Goal: Task Accomplishment & Management: Use online tool/utility

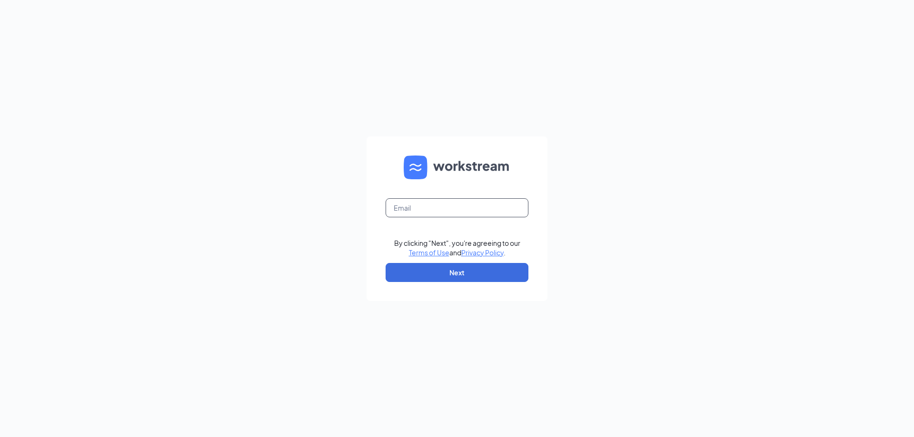
drag, startPoint x: 441, startPoint y: 208, endPoint x: 444, endPoint y: 212, distance: 5.1
click at [441, 208] on input "text" at bounding box center [457, 207] width 143 height 19
type input "[EMAIL_ADDRESS][DOMAIN_NAME]"
click at [455, 273] on button "Next" at bounding box center [457, 272] width 143 height 19
click at [433, 214] on input "text" at bounding box center [457, 207] width 143 height 19
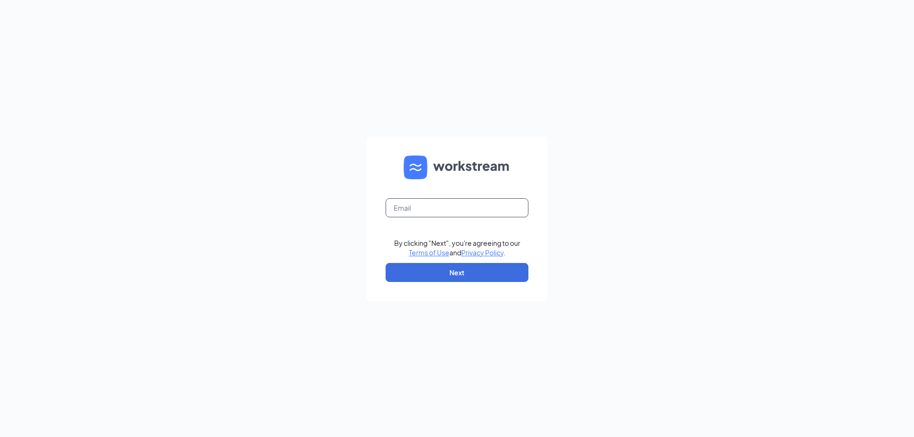
type input "[EMAIL_ADDRESS][DOMAIN_NAME]"
click at [435, 274] on button "Next" at bounding box center [457, 272] width 143 height 19
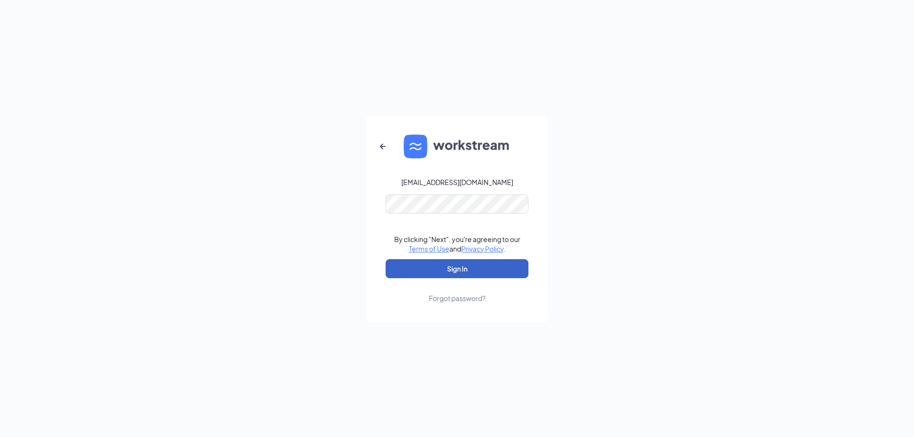
click at [507, 262] on button "Sign In" at bounding box center [457, 268] width 143 height 19
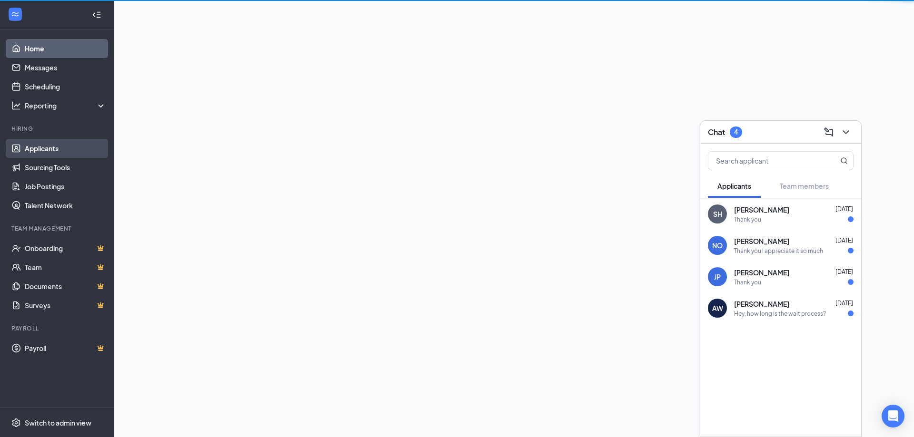
click at [66, 146] on link "Applicants" at bounding box center [65, 148] width 81 height 19
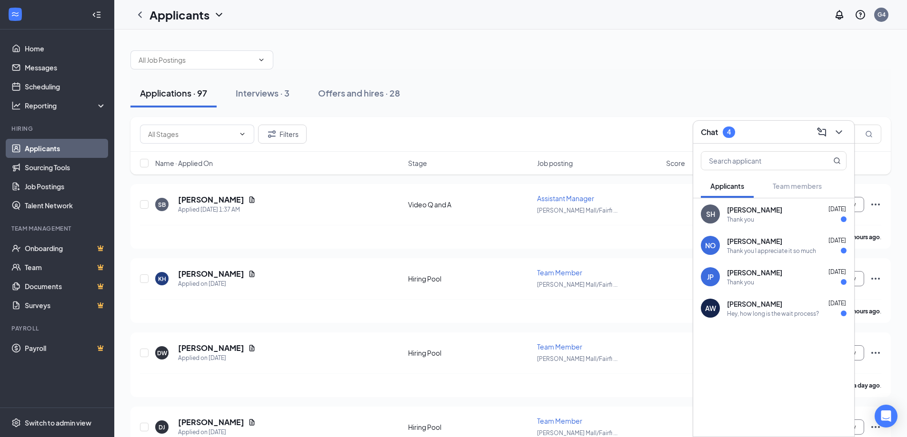
drag, startPoint x: 447, startPoint y: 33, endPoint x: 495, endPoint y: 45, distance: 49.1
click at [861, 141] on input "text" at bounding box center [809, 134] width 143 height 19
click at [837, 135] on icon "ChevronDown" at bounding box center [838, 132] width 11 height 11
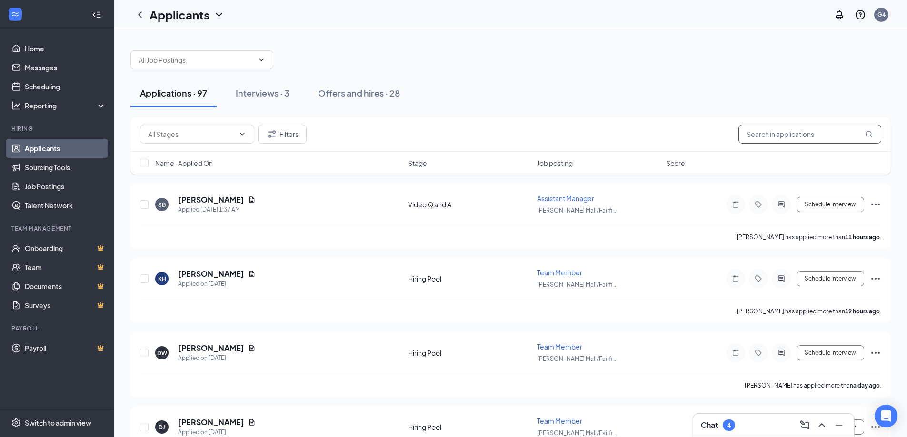
click at [795, 141] on input "text" at bounding box center [809, 134] width 143 height 19
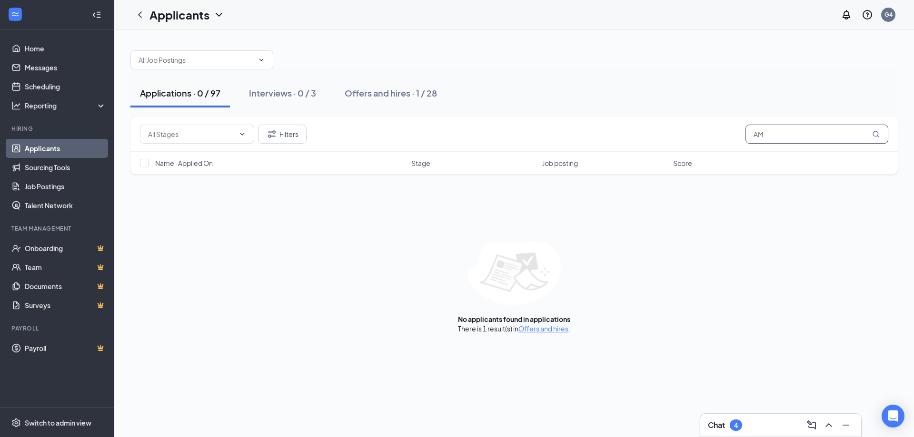
type input "A"
type input "amari"
